Goal: Navigation & Orientation: Find specific page/section

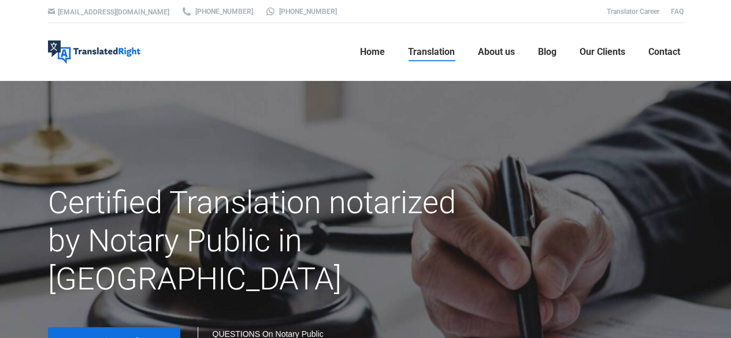
scroll to position [85, 0]
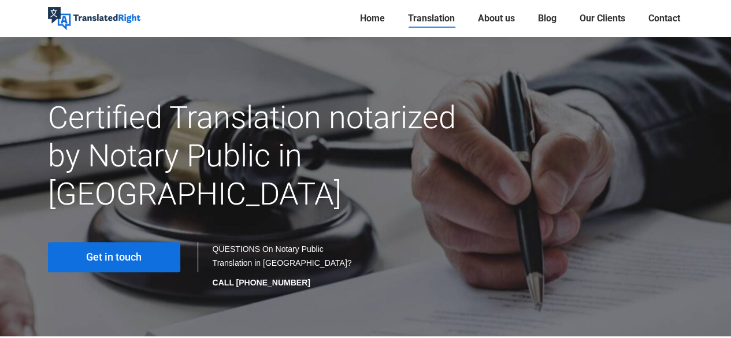
click at [99, 251] on span "Get in touch" at bounding box center [113, 257] width 55 height 12
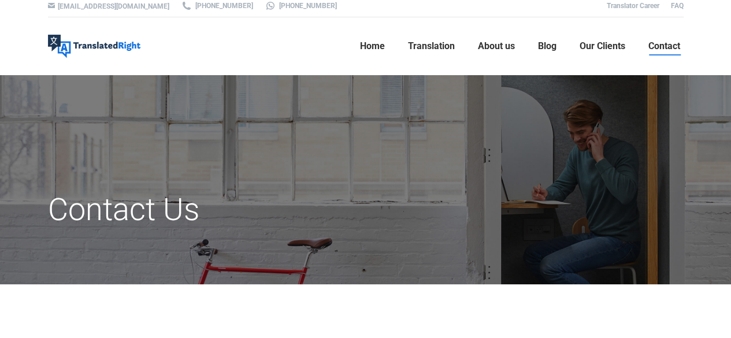
scroll to position [2, 0]
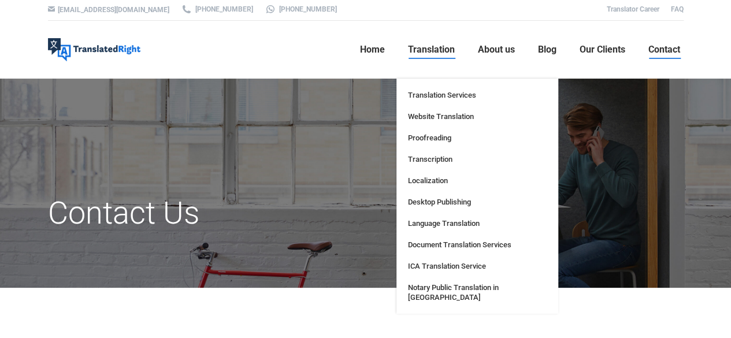
click at [408, 45] on span "Translation" at bounding box center [431, 50] width 47 height 12
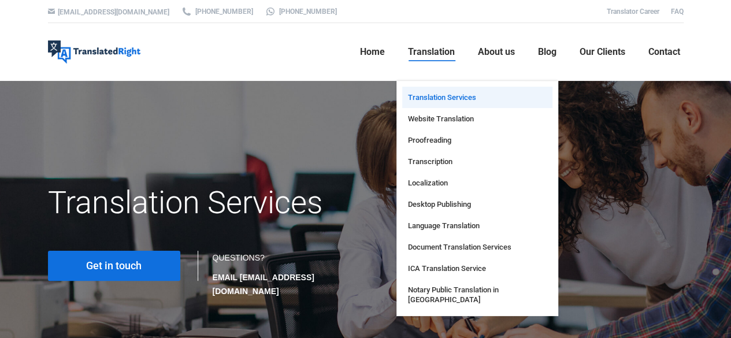
click at [456, 95] on span "Translation Services" at bounding box center [442, 97] width 68 height 10
